Goal: Transaction & Acquisition: Purchase product/service

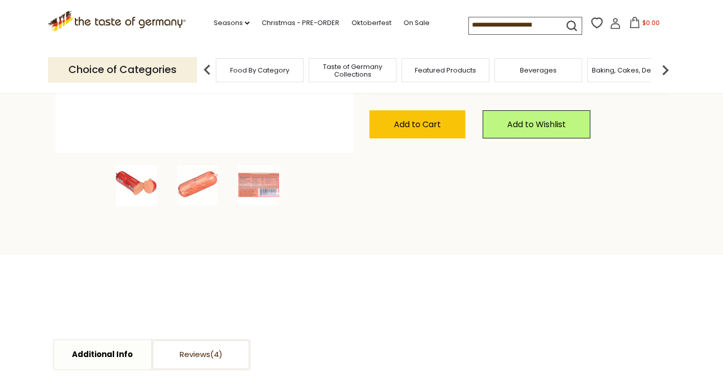
scroll to position [306, 0]
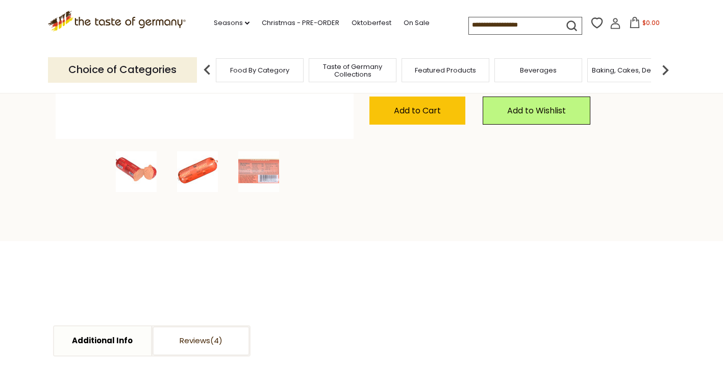
click at [199, 168] on img at bounding box center [197, 171] width 41 height 41
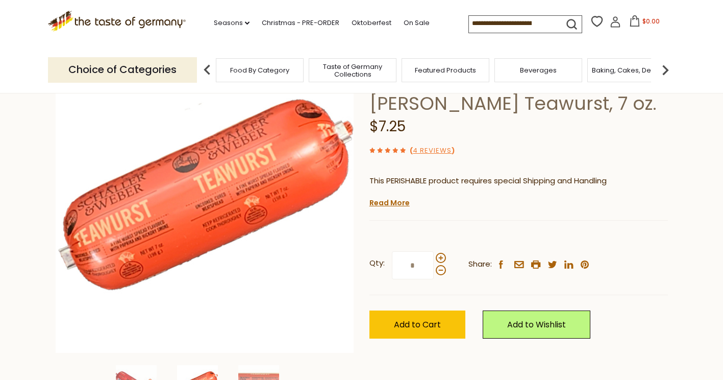
scroll to position [153, 0]
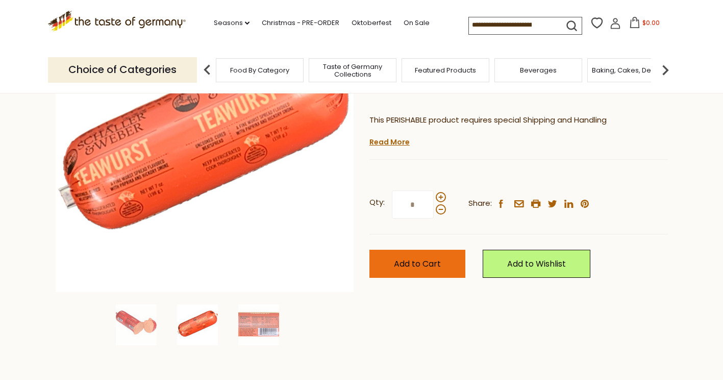
click at [408, 258] on span "Add to Cart" at bounding box center [417, 264] width 47 height 12
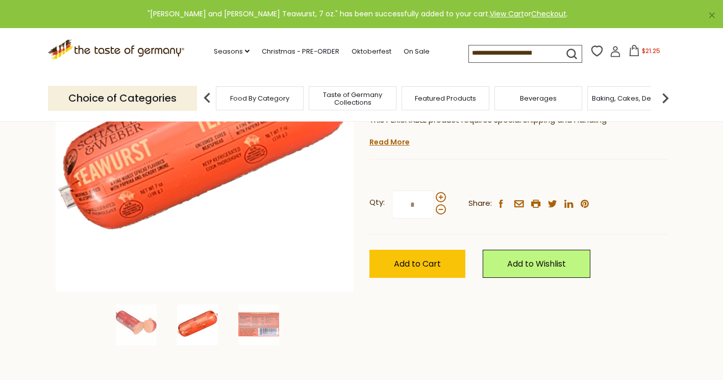
scroll to position [0, 0]
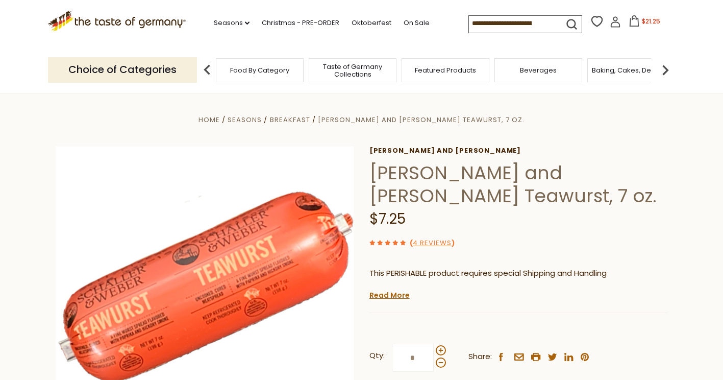
click at [647, 23] on span "$21.25" at bounding box center [651, 21] width 18 height 9
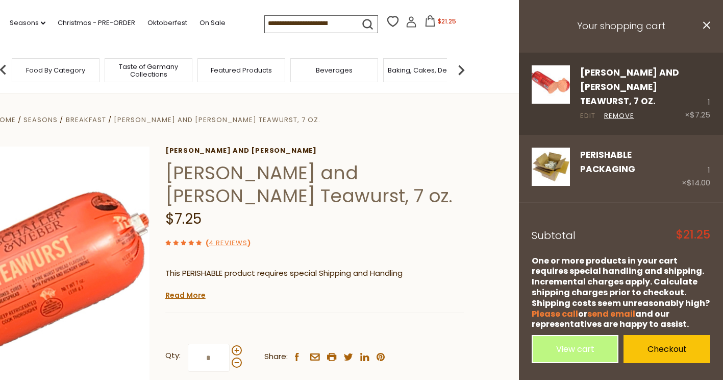
click at [591, 111] on link "Edit" at bounding box center [587, 116] width 15 height 11
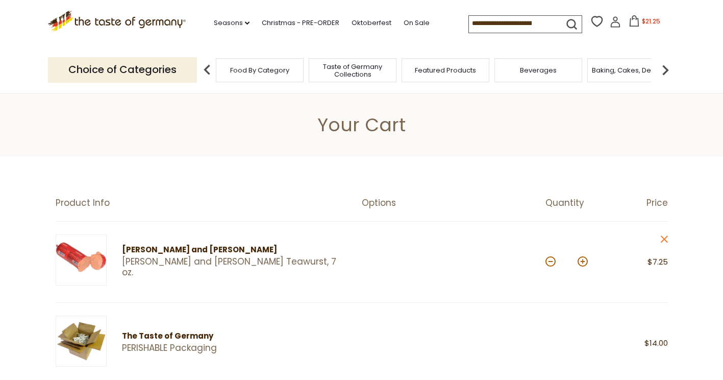
click at [582, 262] on button at bounding box center [583, 261] width 10 height 10
type input "*"
click at [279, 74] on span "Food By Category" at bounding box center [254, 70] width 59 height 8
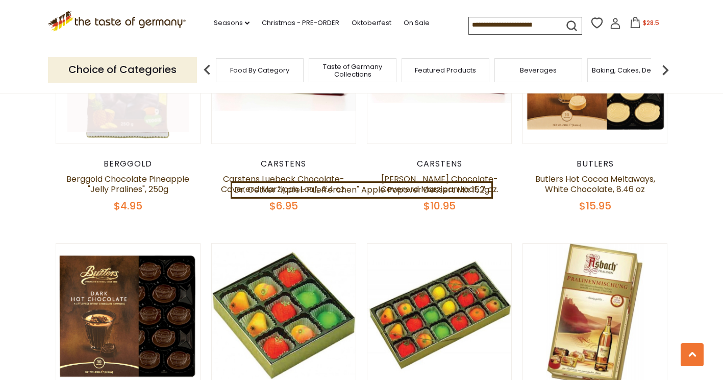
scroll to position [1531, 0]
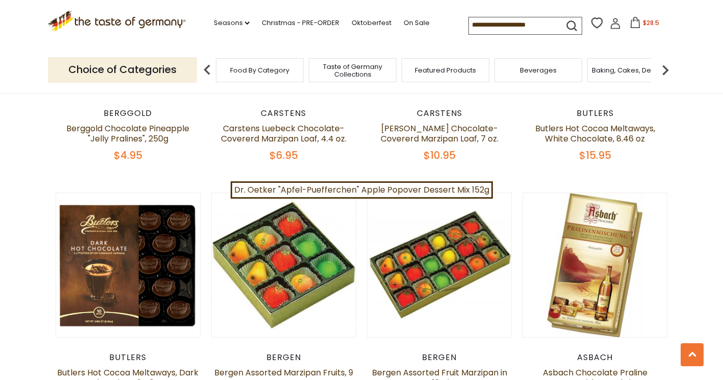
click at [475, 27] on input at bounding box center [512, 24] width 86 height 14
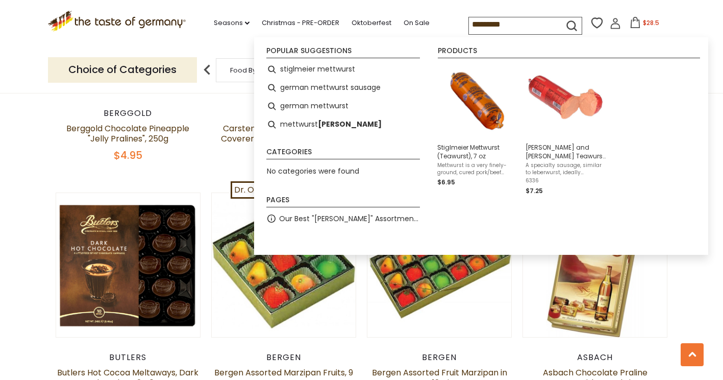
type input "*********"
click at [571, 22] on icon "submit" at bounding box center [571, 25] width 9 height 9
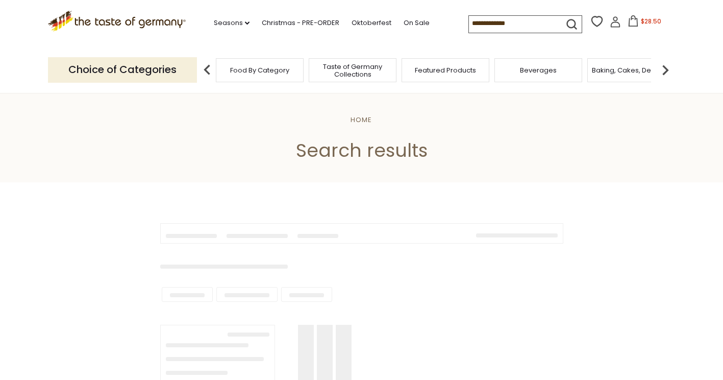
type input "*********"
